Goal: Task Accomplishment & Management: Manage account settings

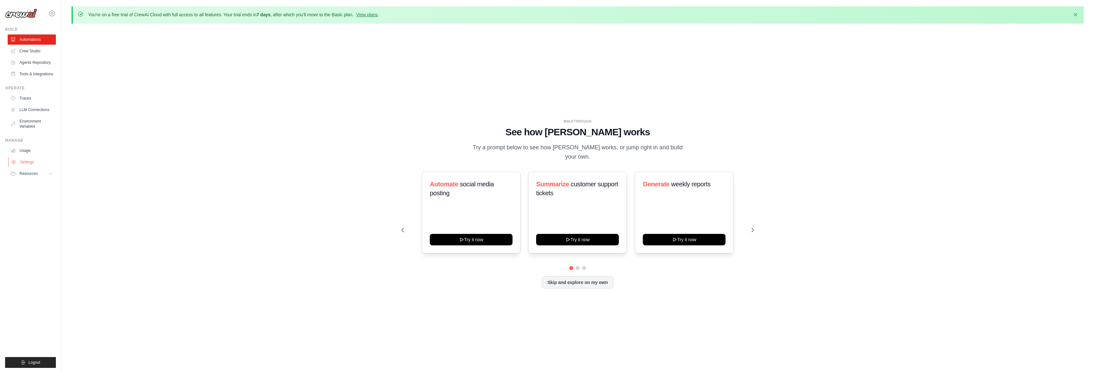
click at [27, 159] on link "Settings" at bounding box center [32, 162] width 48 height 10
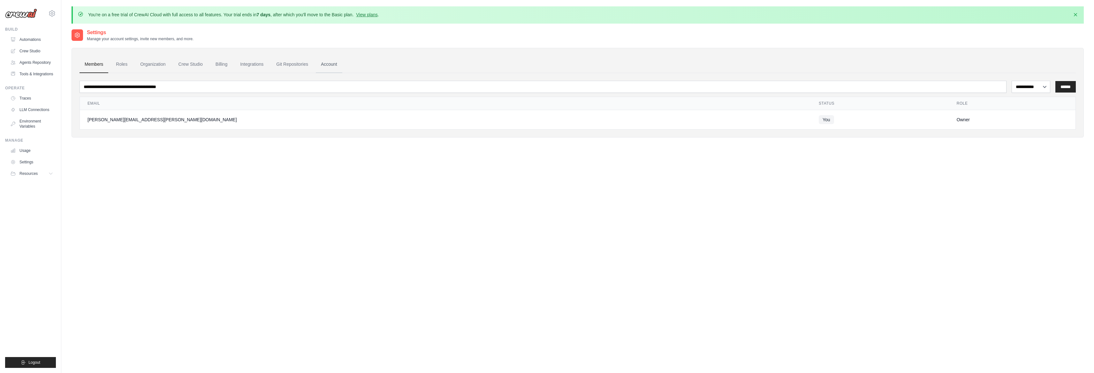
click at [322, 62] on link "Account" at bounding box center [329, 64] width 27 height 17
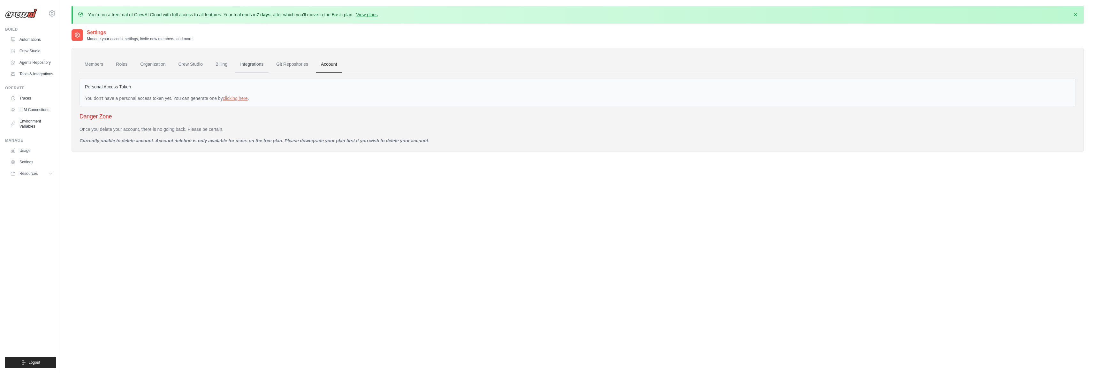
click at [247, 64] on link "Integrations" at bounding box center [252, 64] width 34 height 17
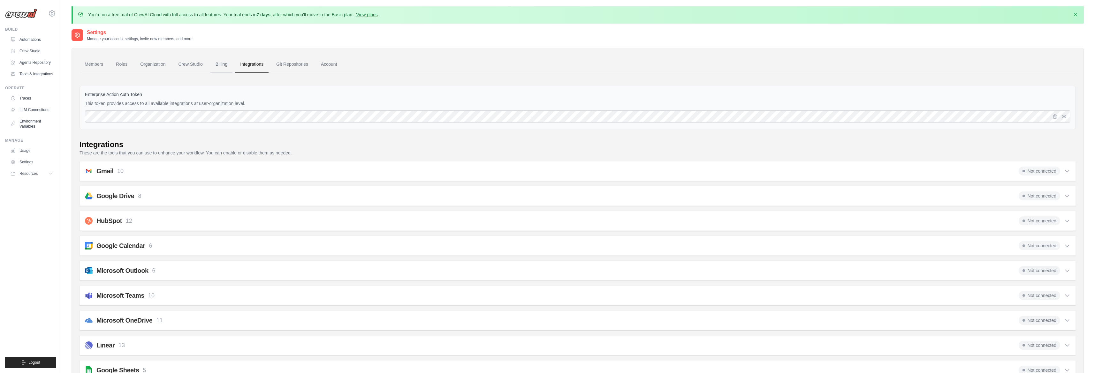
click at [223, 63] on link "Billing" at bounding box center [221, 64] width 22 height 17
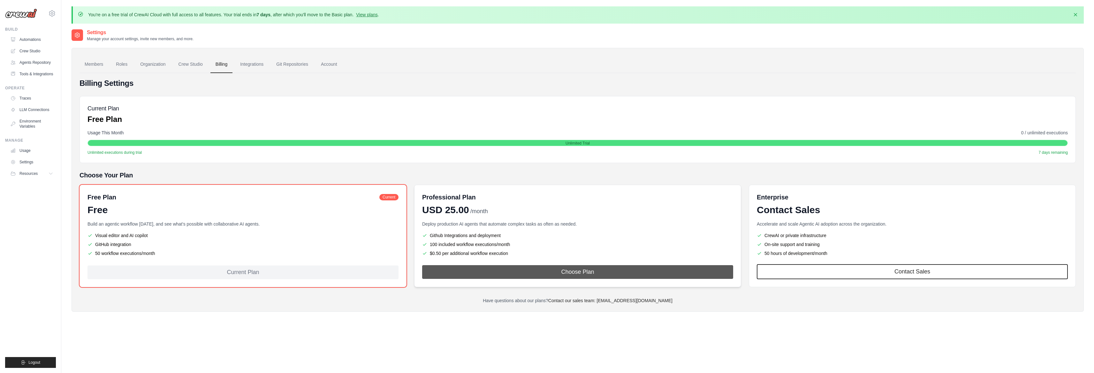
click at [514, 273] on button "Choose Plan" at bounding box center [577, 272] width 311 height 14
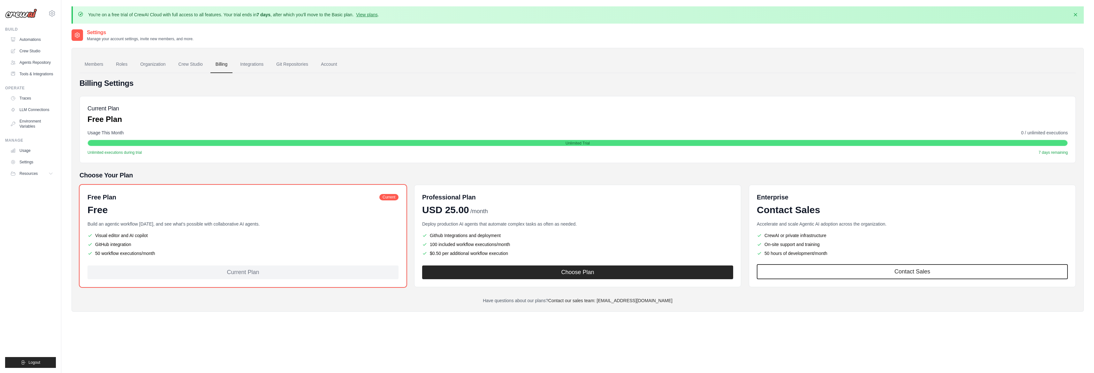
click at [349, 62] on ul "Members Roles Organization Crew Studio Billing Integrations Git Repositories Ac…" at bounding box center [578, 64] width 996 height 17
click at [330, 61] on link "Account" at bounding box center [329, 64] width 27 height 17
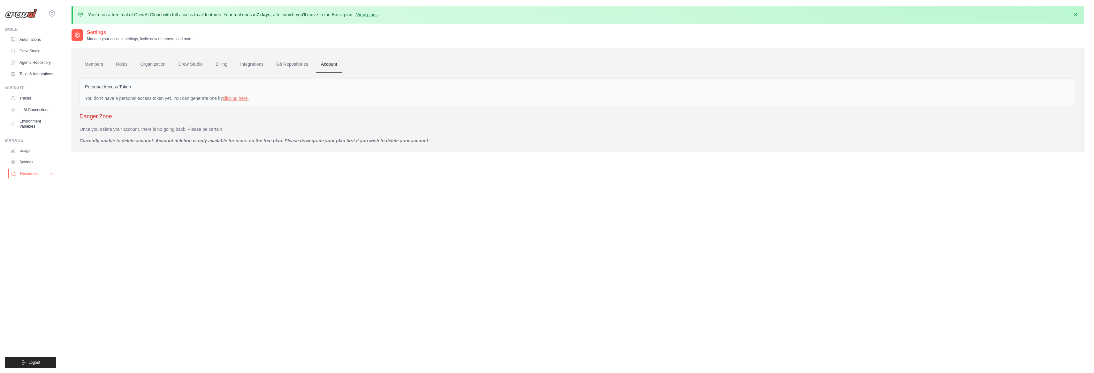
click at [33, 174] on span "Resources" at bounding box center [29, 173] width 18 height 5
click at [23, 369] on div "wojciech.kapala@falelokikoki.pl Settings Build Automations Resources" at bounding box center [30, 186] width 61 height 373
click at [32, 361] on span "Logout" at bounding box center [34, 362] width 12 height 5
